Goal: Task Accomplishment & Management: Complete application form

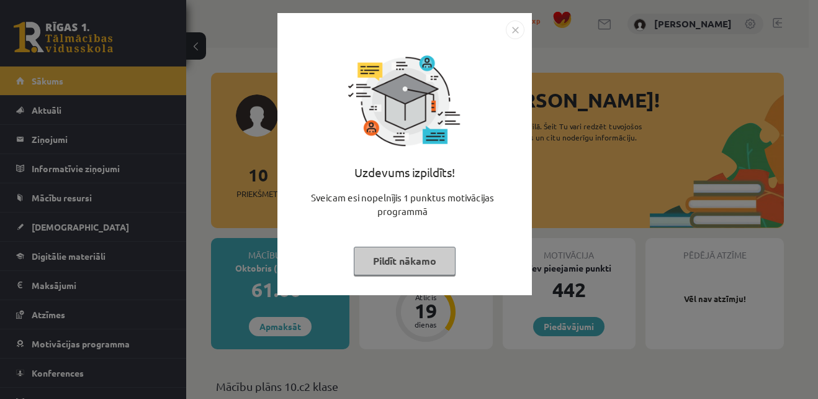
click at [387, 260] on button "Pildīt nākamo" at bounding box center [405, 260] width 102 height 29
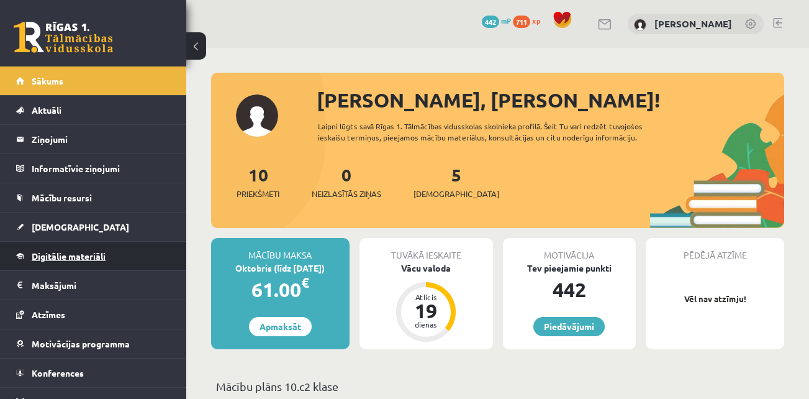
click at [67, 256] on span "Digitālie materiāli" at bounding box center [69, 255] width 74 height 11
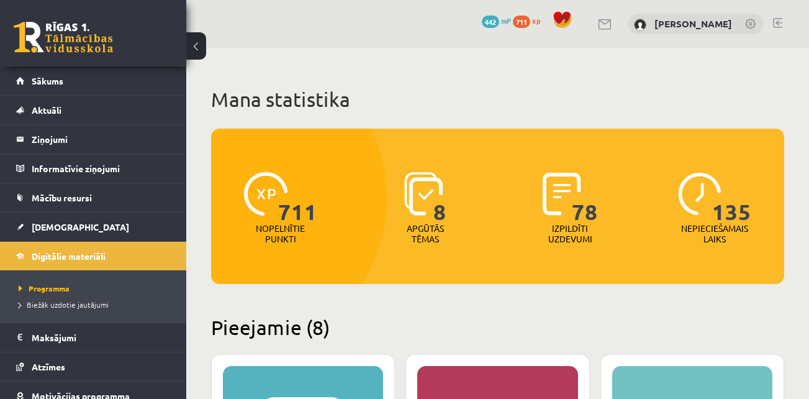
scroll to position [281, 0]
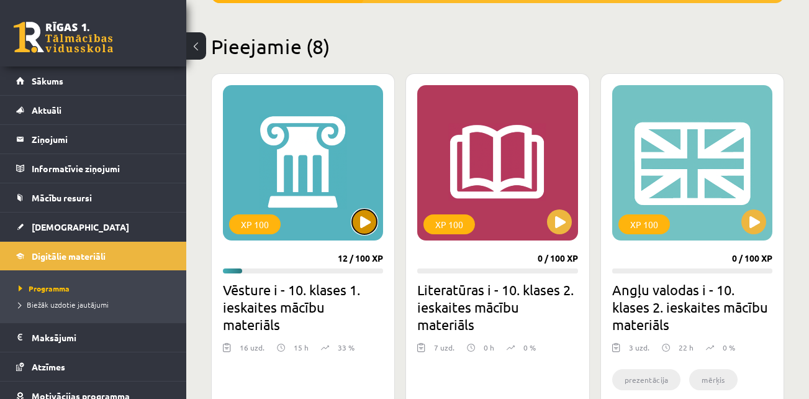
click at [359, 213] on button at bounding box center [364, 221] width 25 height 25
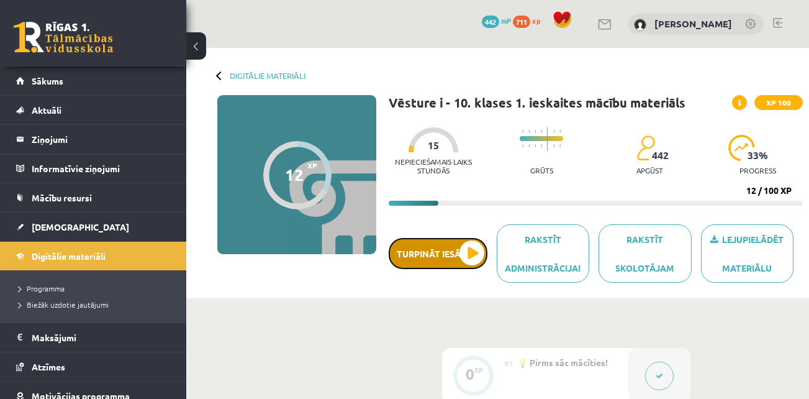
click at [427, 261] on button "Turpināt iesākto" at bounding box center [438, 253] width 99 height 31
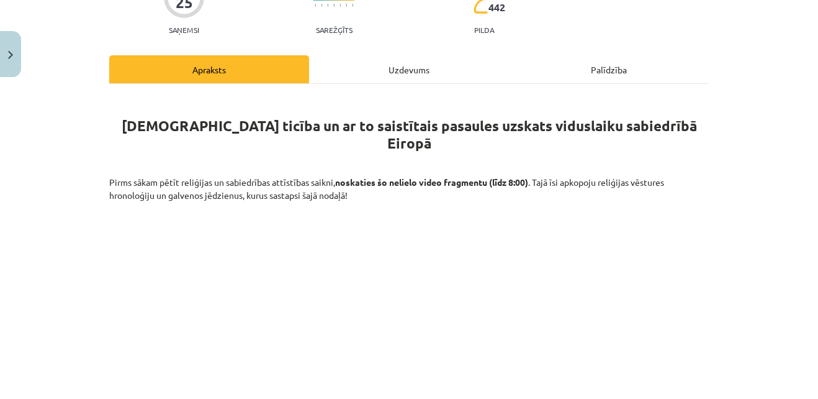
scroll to position [140, 0]
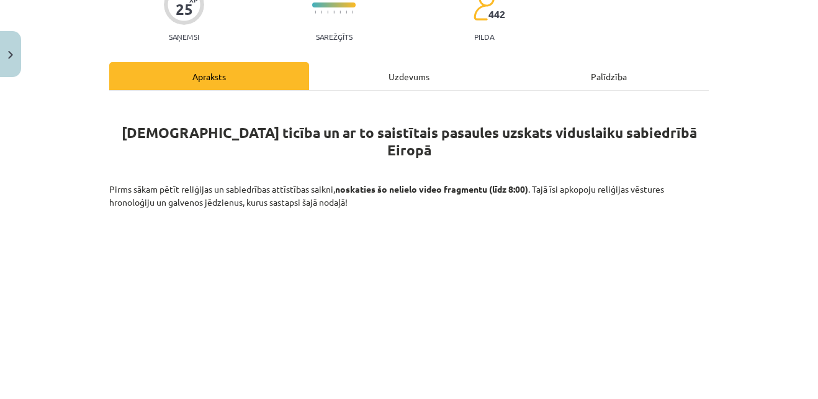
click at [404, 75] on div "Uzdevums" at bounding box center [409, 76] width 200 height 28
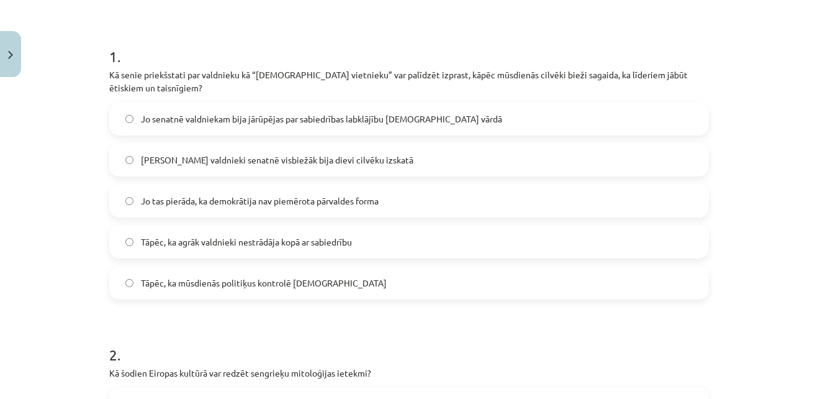
scroll to position [242, 0]
click at [310, 120] on span "Jo senatnē valdniekam bija jārūpējas par sabiedrības labklājību dievu vārdā" at bounding box center [321, 118] width 361 height 13
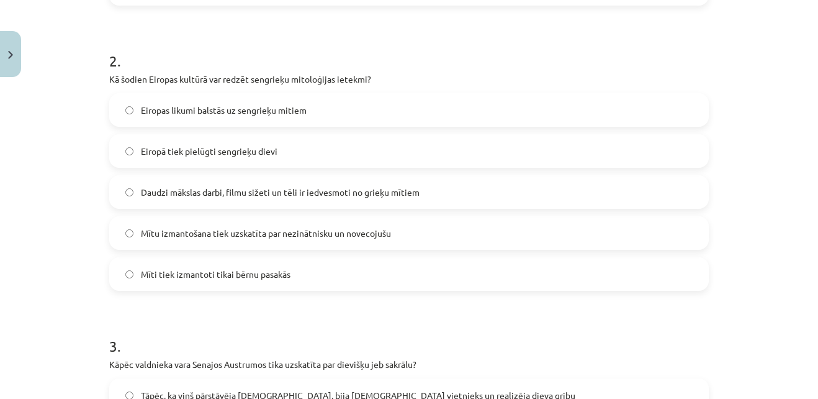
scroll to position [532, 0]
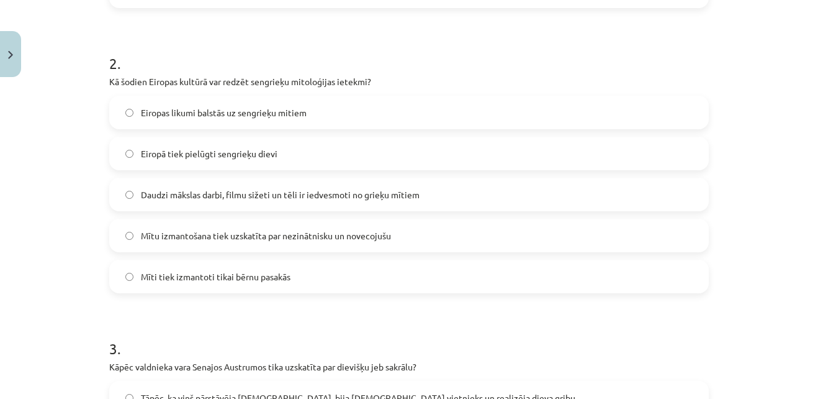
click at [261, 184] on label "Daudzi mākslas darbi, filmu sižeti un tēli ir iedvesmoti no grieķu mītiem" at bounding box center [409, 194] width 597 height 31
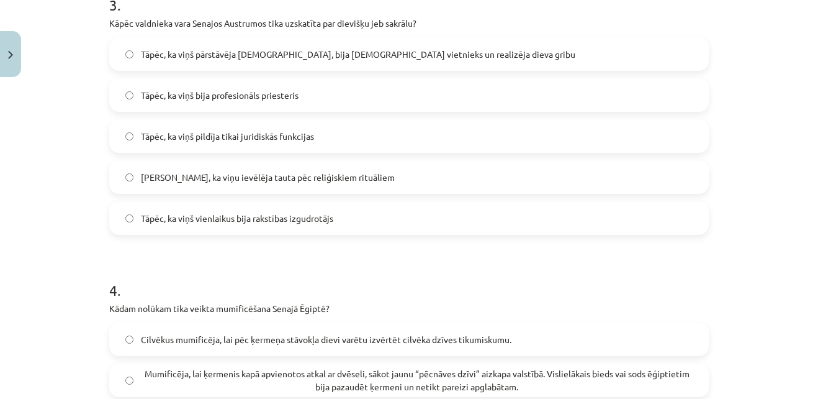
scroll to position [880, 0]
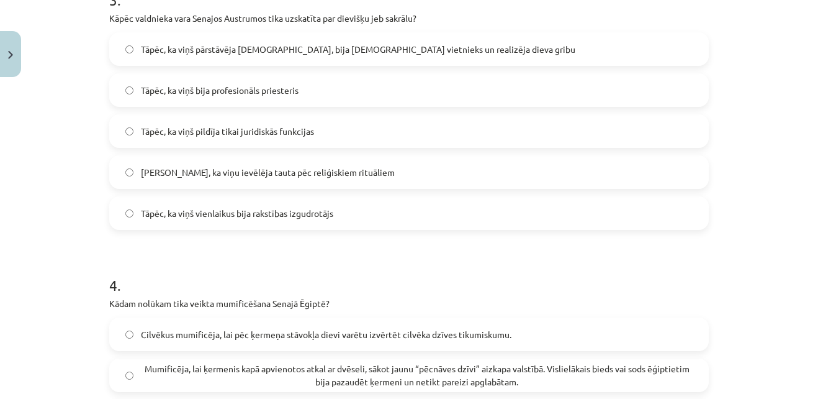
click at [310, 53] on span "Tāpēc, ka viņš pārstāvēja dievu, bija dieva vietnieks un realizēja dieva gribu" at bounding box center [358, 49] width 435 height 13
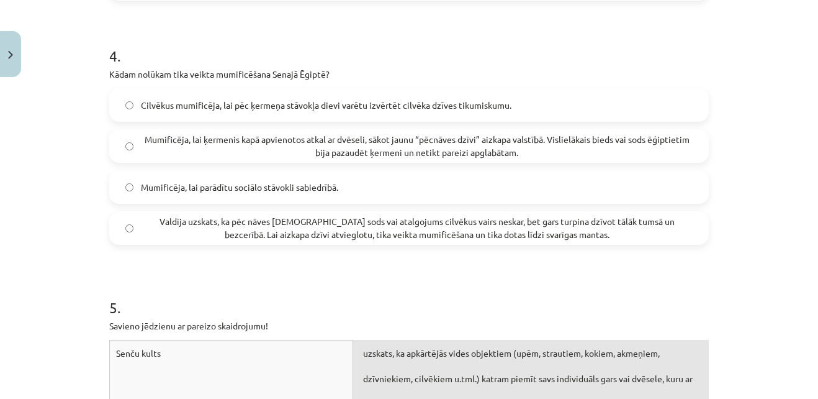
scroll to position [1140, 0]
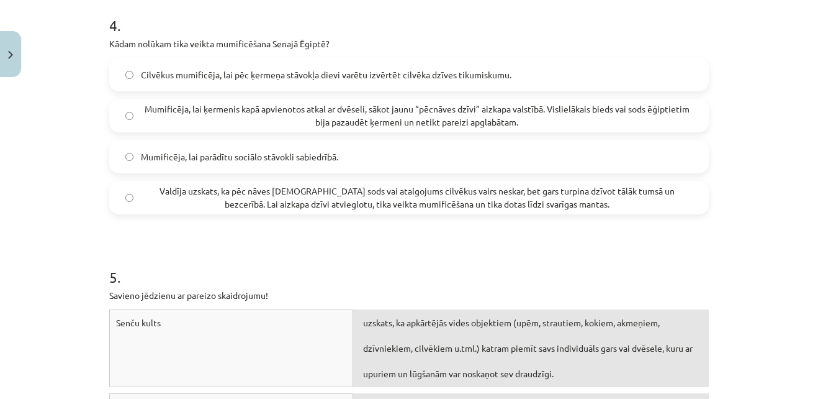
click at [265, 99] on div "Mumificēja, lai ķermenis kapā apvienotos atkal ar dvēseli, sākot jaunu “pēcnāve…" at bounding box center [409, 116] width 600 height 34
click at [279, 112] on span "Mumificēja, lai ķermenis kapā apvienotos atkal ar dvēseli, sākot jaunu “pēcnāve…" at bounding box center [417, 115] width 552 height 26
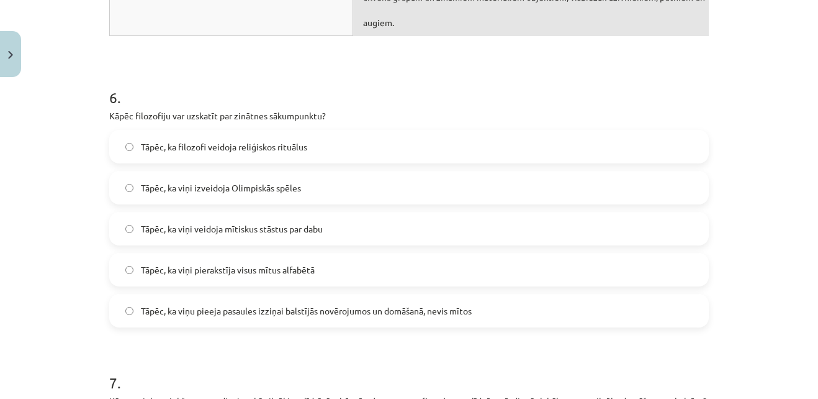
scroll to position [1609, 0]
click at [173, 307] on span "Tāpēc, ka viņu pieeja pasaules izziņai balstījās novērojumos un domāšanā, nevis…" at bounding box center [306, 309] width 331 height 13
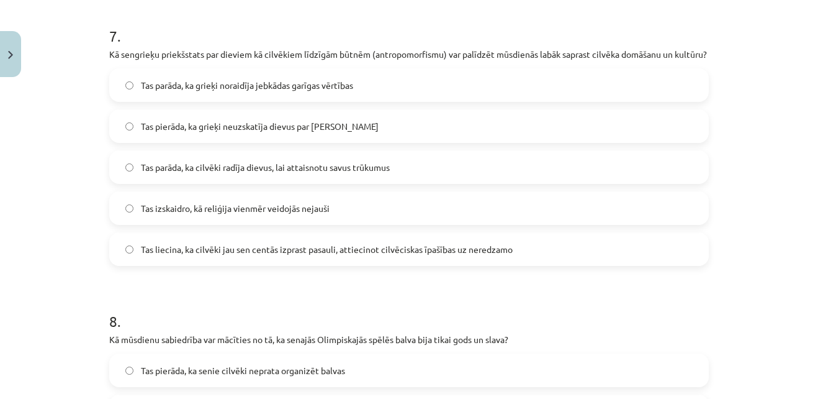
scroll to position [1956, 0]
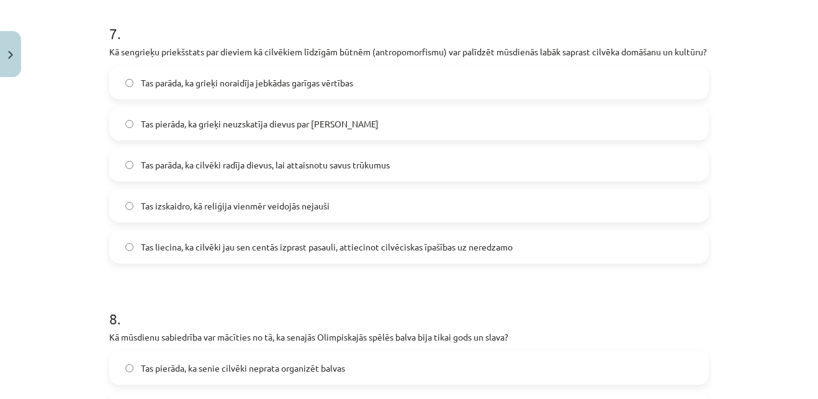
click at [196, 253] on span "Tas liecina, ka cilvēki jau sen centās izprast pasauli, attiecinot cilvēciskas …" at bounding box center [327, 246] width 372 height 13
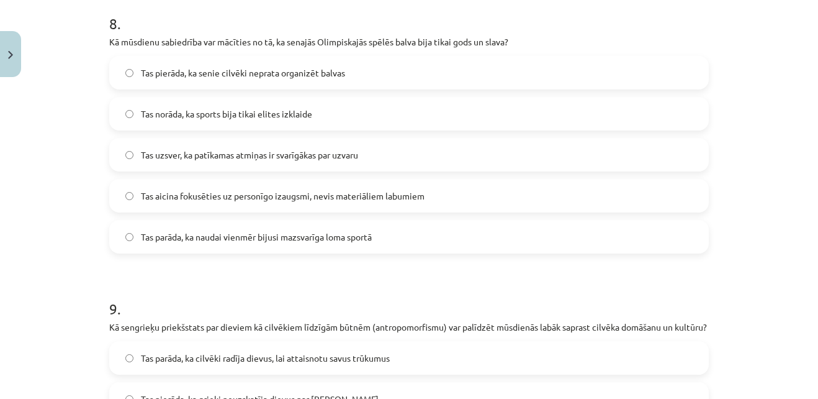
scroll to position [2261, 0]
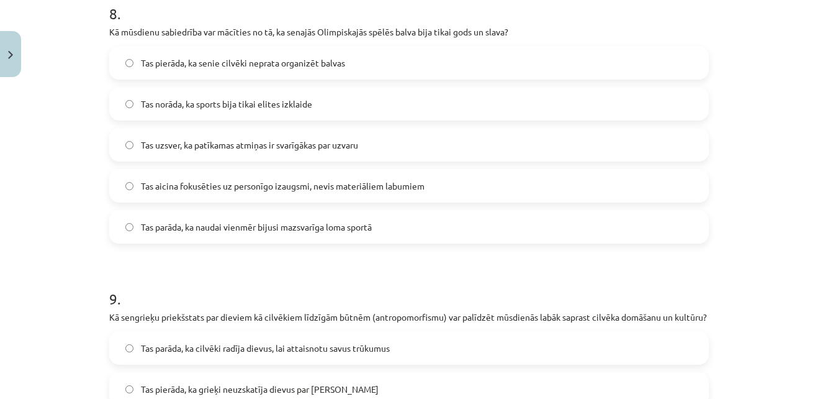
click at [228, 191] on label "Tas aicina fokusēties uz personīgo izaugsmi, nevis materiāliem labumiem" at bounding box center [409, 185] width 597 height 31
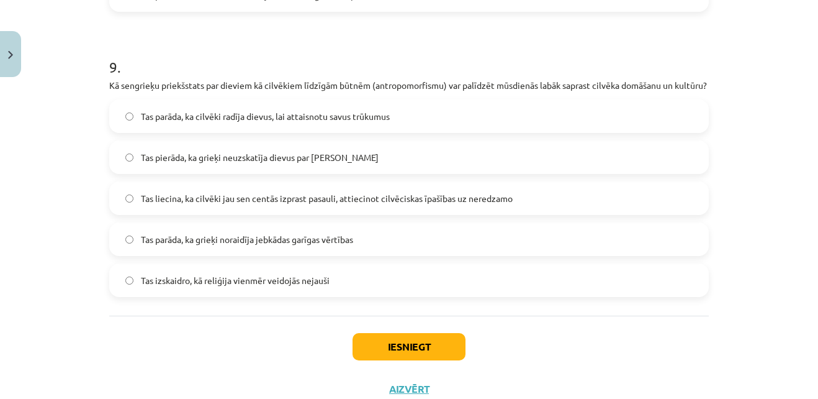
scroll to position [2497, 0]
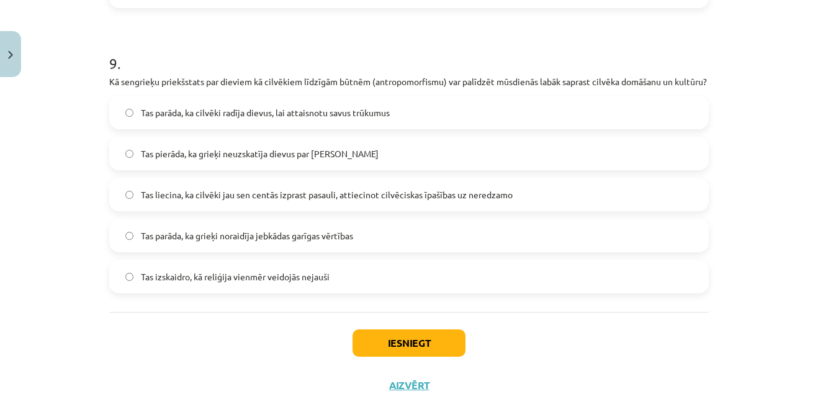
click at [181, 201] on span "Tas liecina, ka cilvēki jau sen centās izprast pasauli, attiecinot cilvēciskas …" at bounding box center [327, 194] width 372 height 13
click at [379, 356] on button "Iesniegt" at bounding box center [409, 342] width 113 height 27
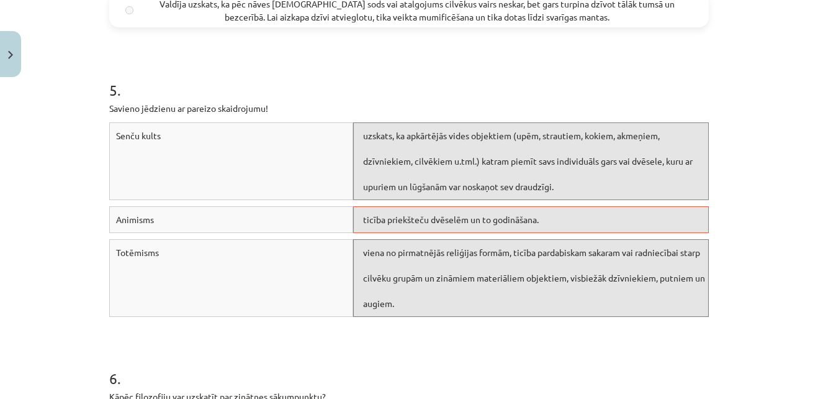
scroll to position [1874, 0]
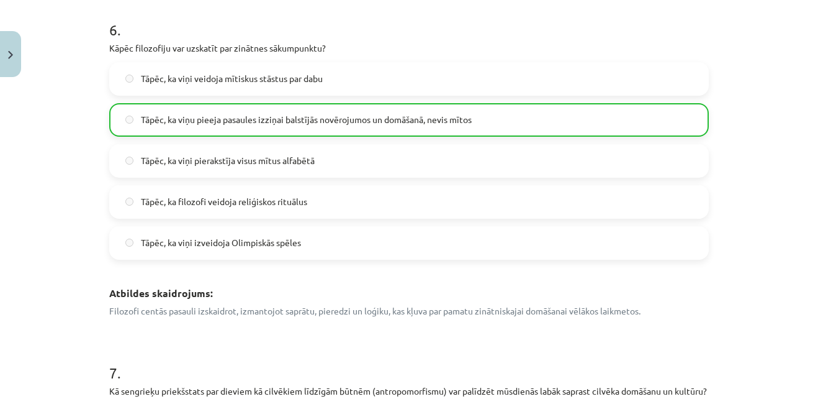
drag, startPoint x: 438, startPoint y: 224, endPoint x: 311, endPoint y: 235, distance: 127.8
click at [311, 235] on label "Tāpēc, ka viņi izveidoja Olimpiskās spēles" at bounding box center [409, 242] width 597 height 31
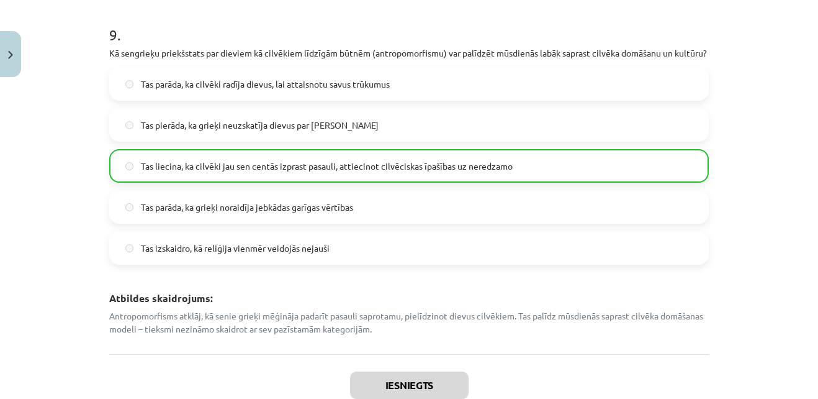
scroll to position [3070, 0]
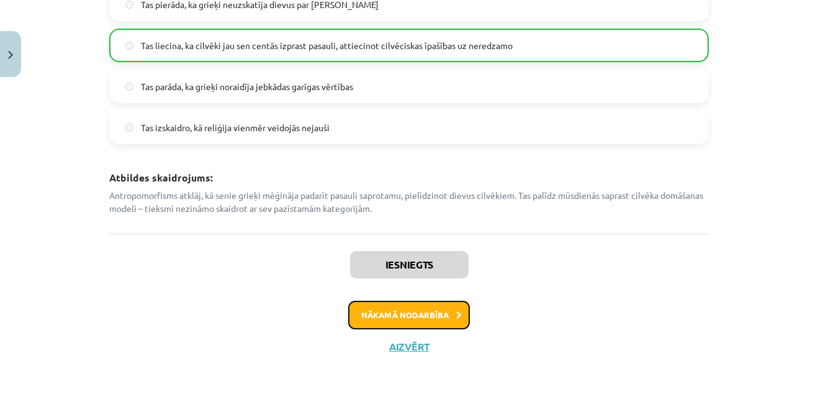
click at [401, 317] on button "Nākamā nodarbība" at bounding box center [409, 315] width 122 height 29
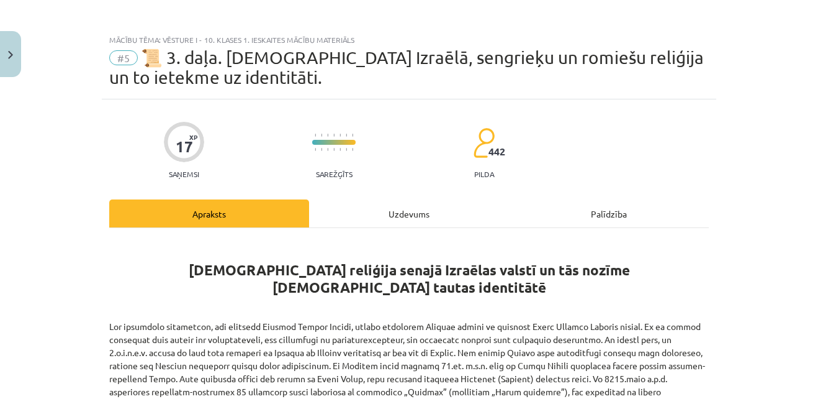
scroll to position [0, 0]
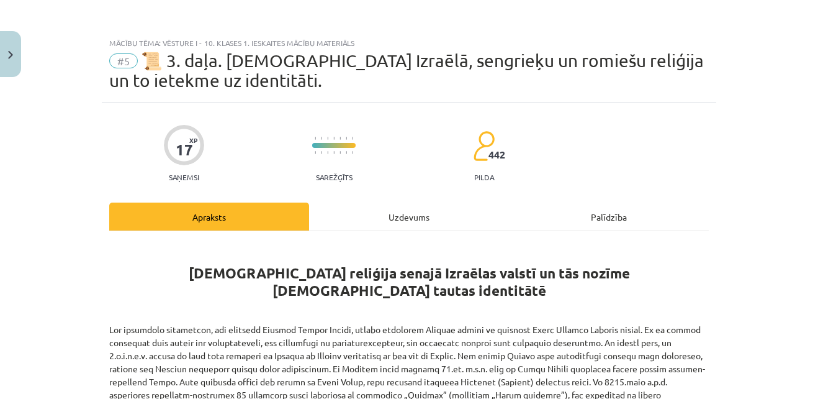
click at [387, 215] on div "Uzdevums" at bounding box center [409, 216] width 200 height 28
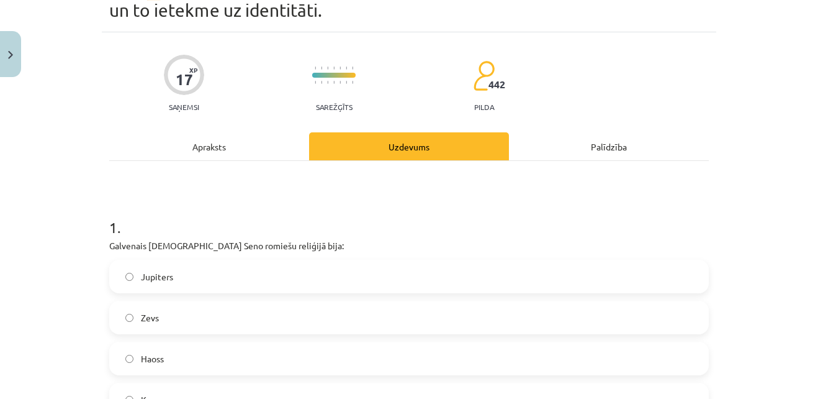
scroll to position [66, 0]
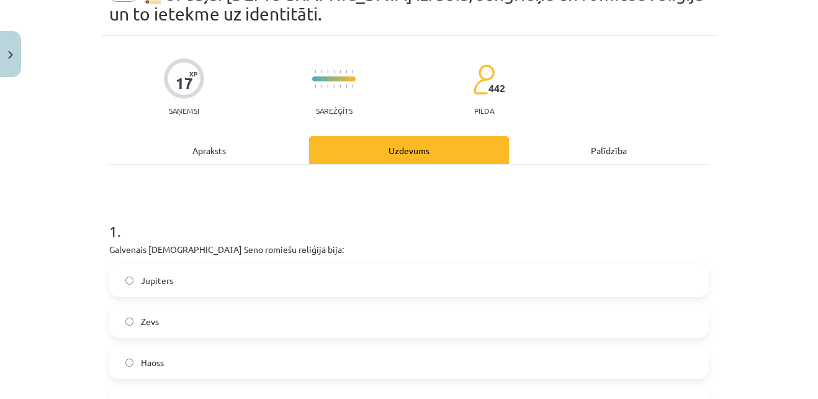
click at [192, 138] on div "Apraksts" at bounding box center [209, 150] width 200 height 28
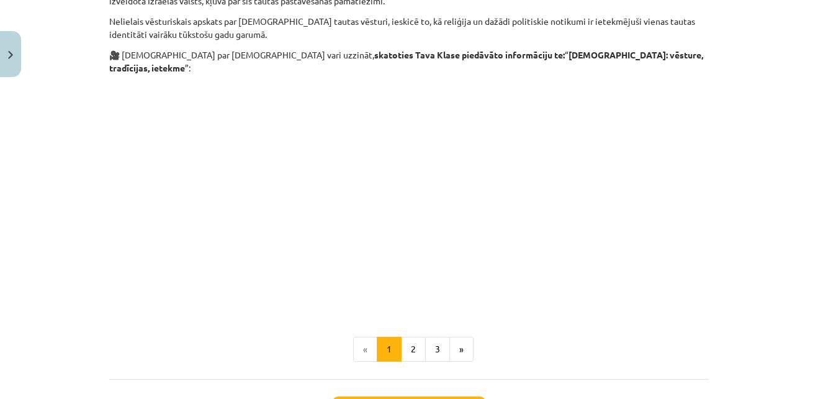
scroll to position [2027, 0]
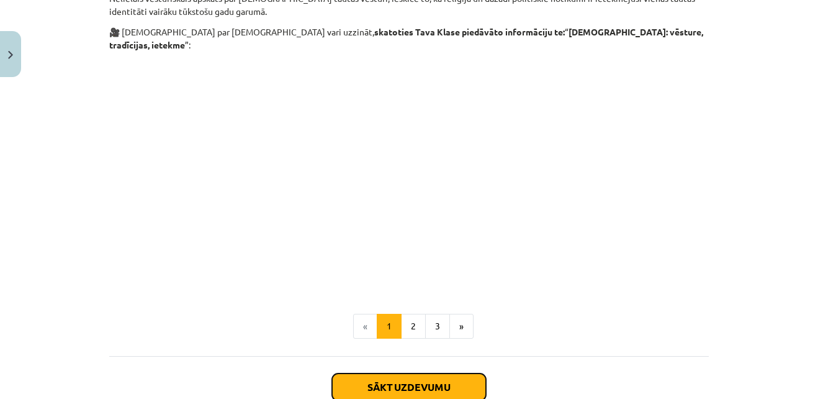
click at [354, 373] on button "Sākt uzdevumu" at bounding box center [409, 386] width 154 height 27
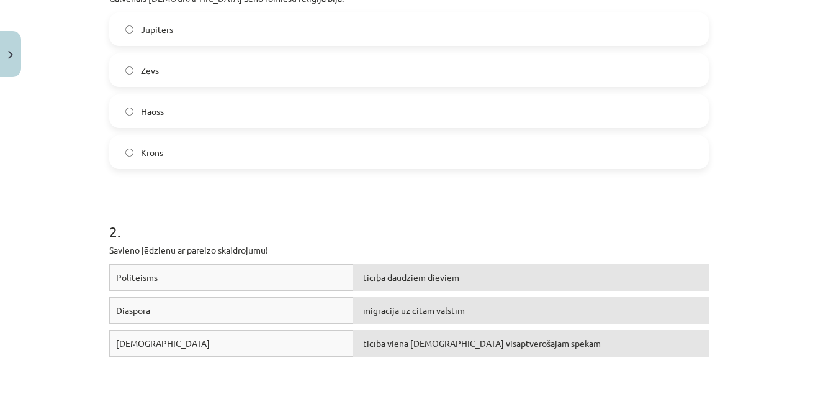
scroll to position [331, 0]
